Goal: Transaction & Acquisition: Obtain resource

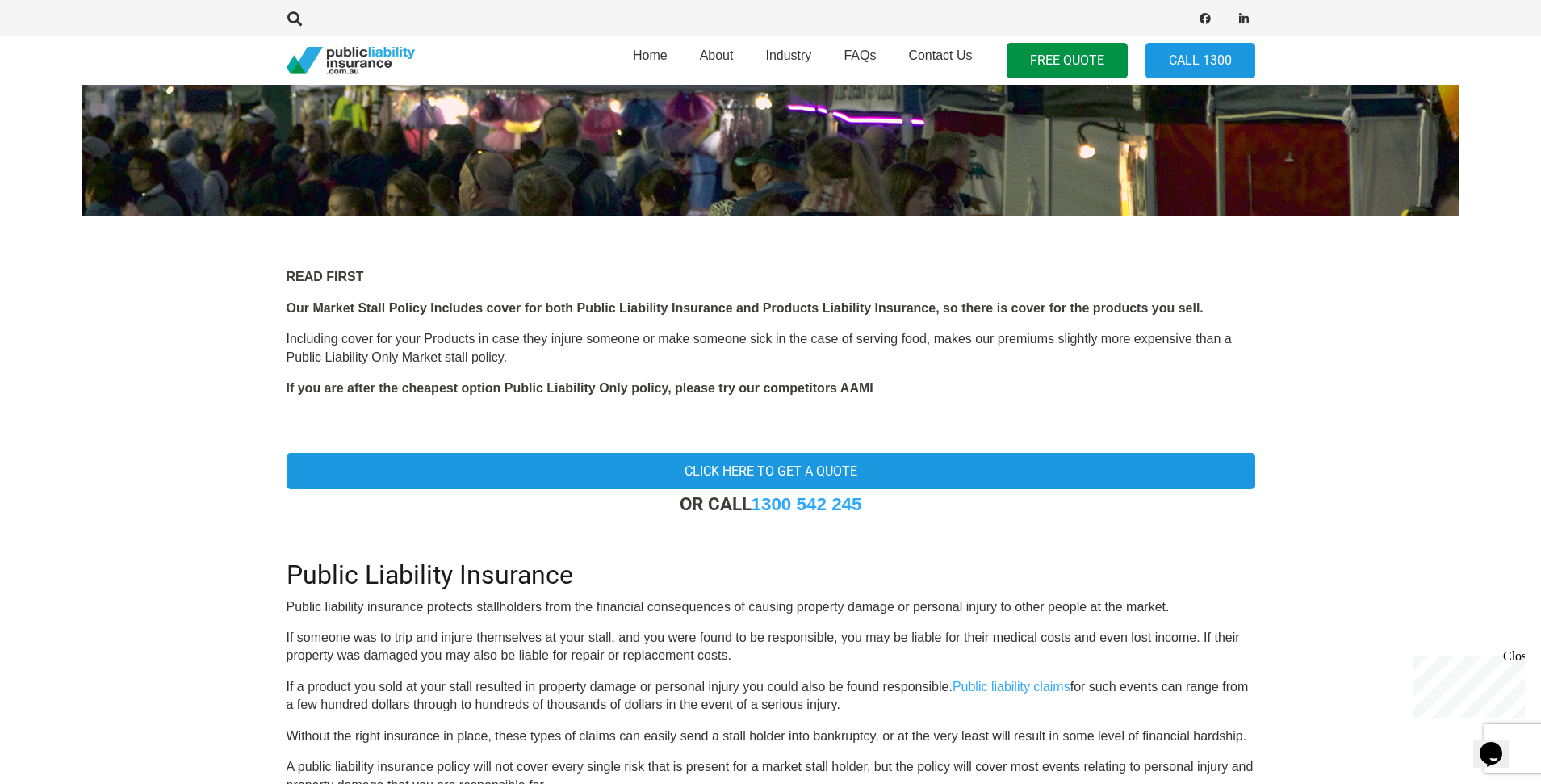
scroll to position [403, 0]
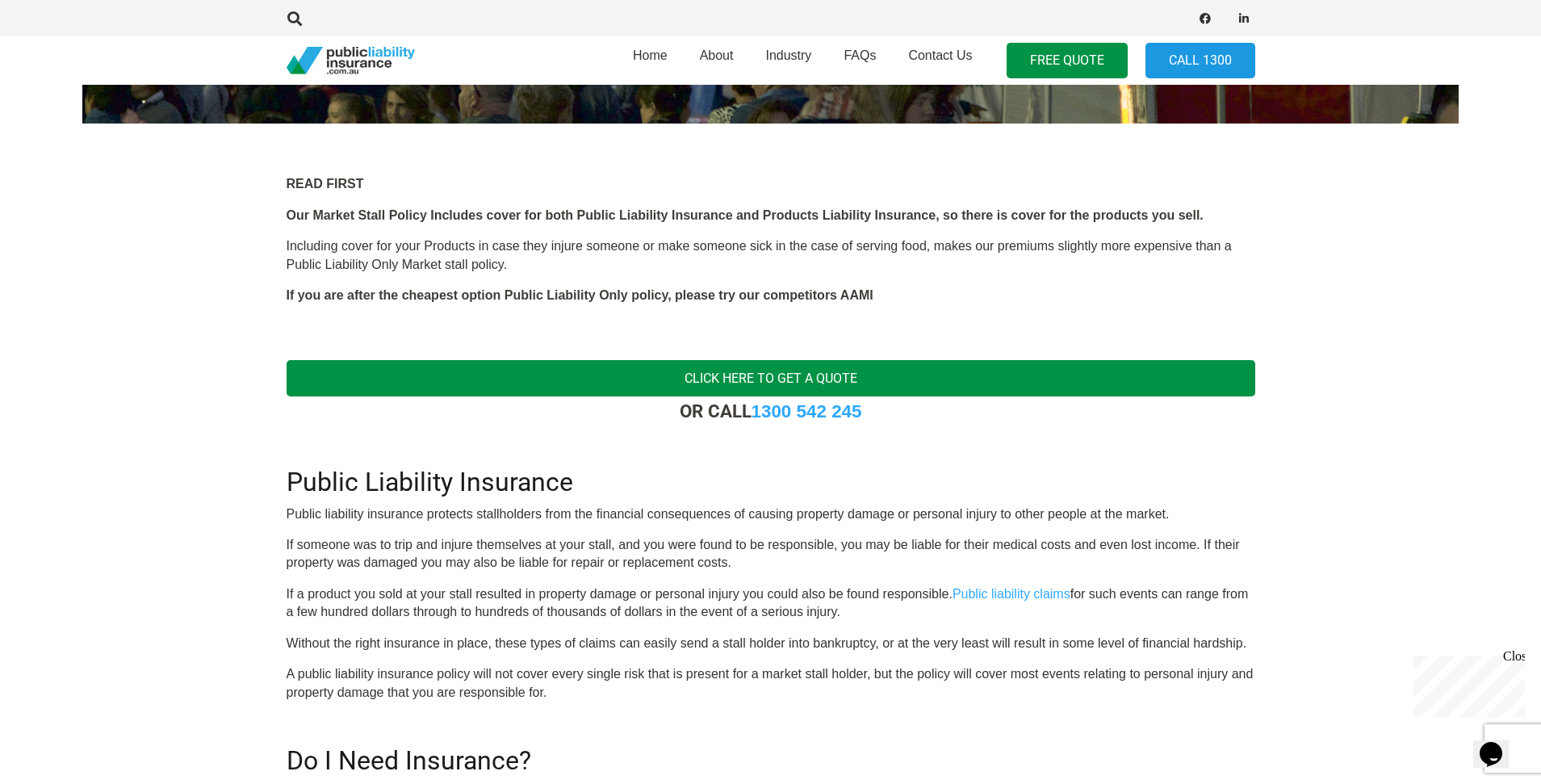
click at [758, 382] on link "Click here to get a quote" at bounding box center [771, 378] width 969 height 37
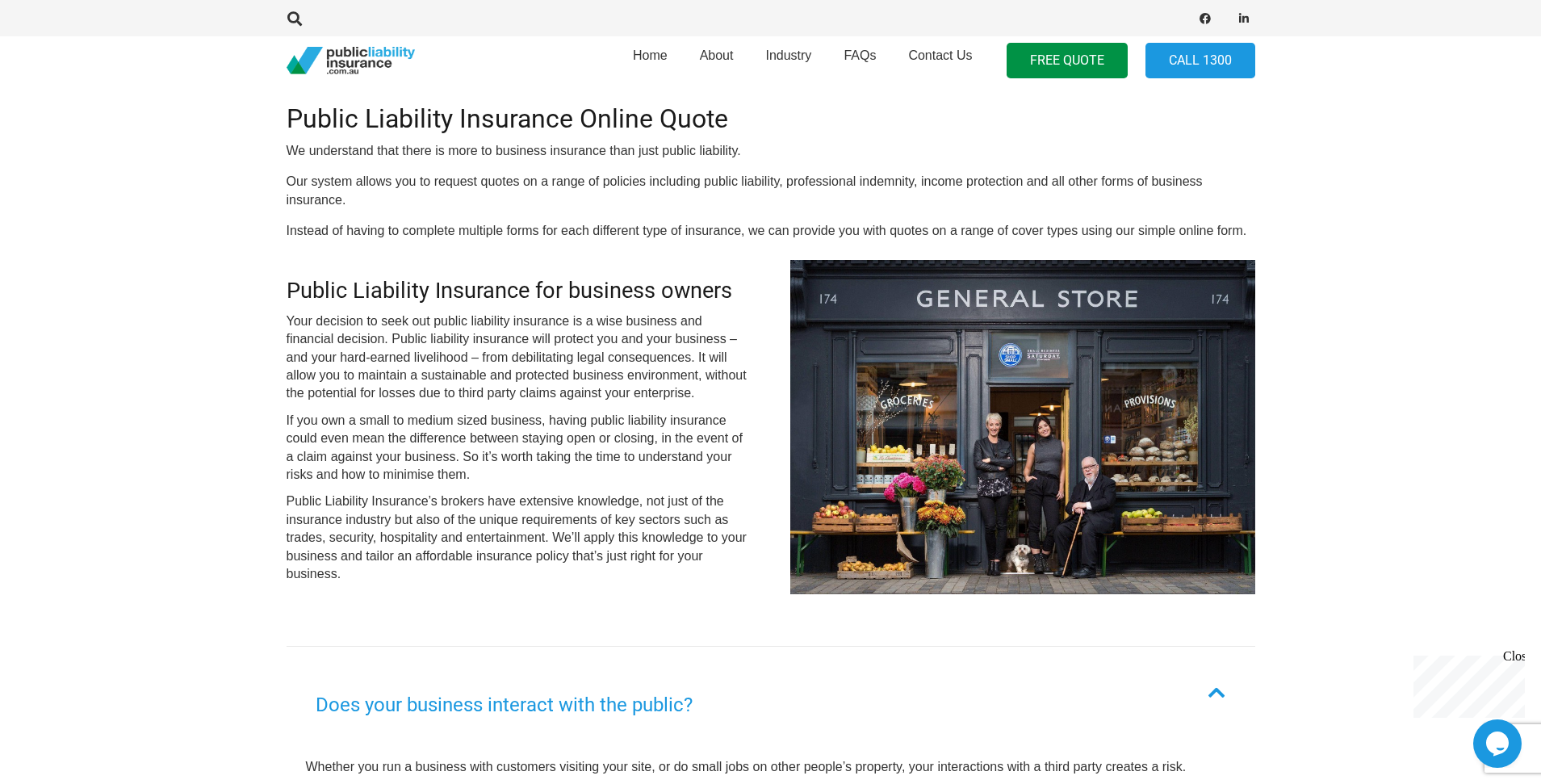
scroll to position [242, 0]
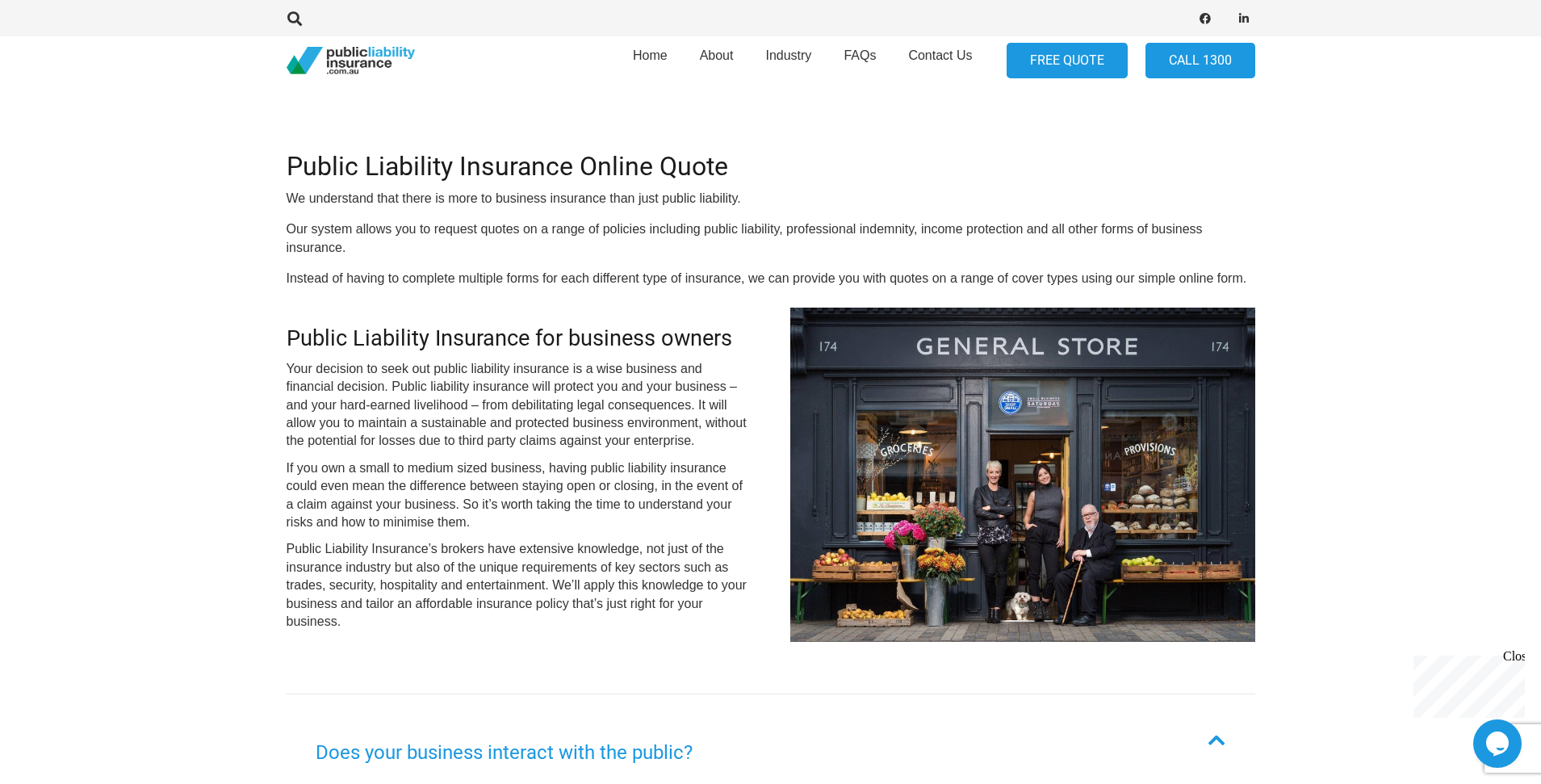
click at [1093, 62] on link "FREE QUOTE" at bounding box center [1067, 61] width 121 height 37
